Goal: Navigation & Orientation: Find specific page/section

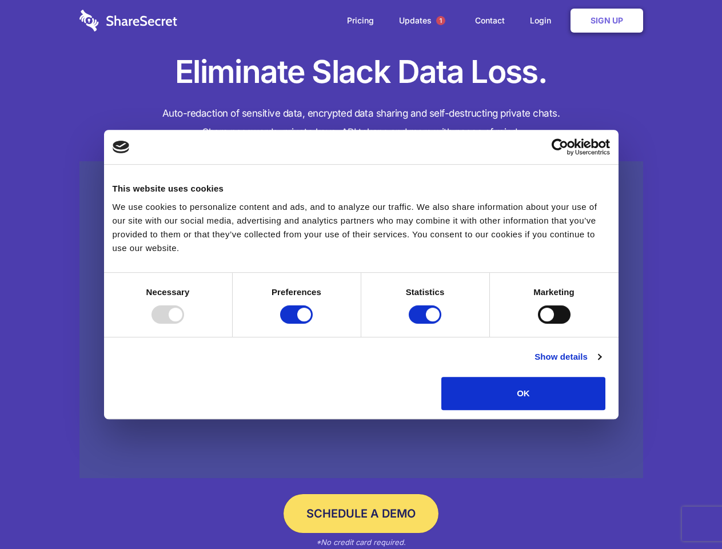
click at [184, 323] on div at bounding box center [167, 314] width 33 height 18
click at [313, 323] on input "Preferences" at bounding box center [296, 314] width 33 height 18
checkbox input "false"
click at [426, 323] on input "Statistics" at bounding box center [425, 314] width 33 height 18
checkbox input "false"
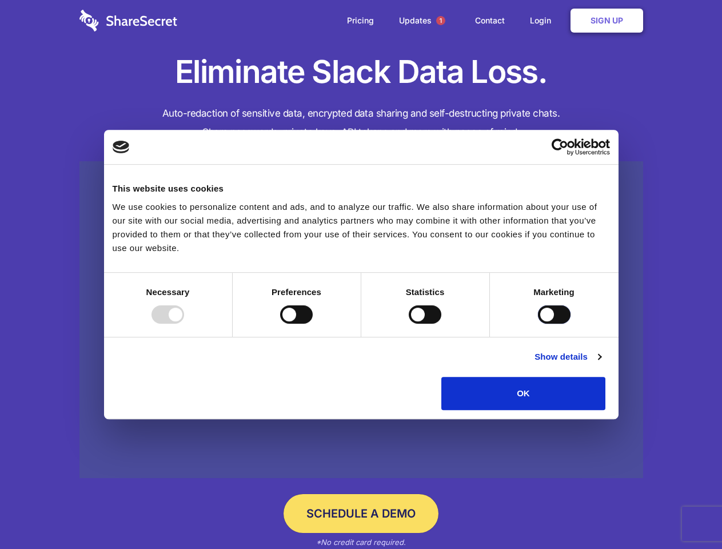
click at [538, 323] on input "Marketing" at bounding box center [554, 314] width 33 height 18
checkbox input "true"
click at [601, 363] on link "Show details" at bounding box center [567, 357] width 66 height 14
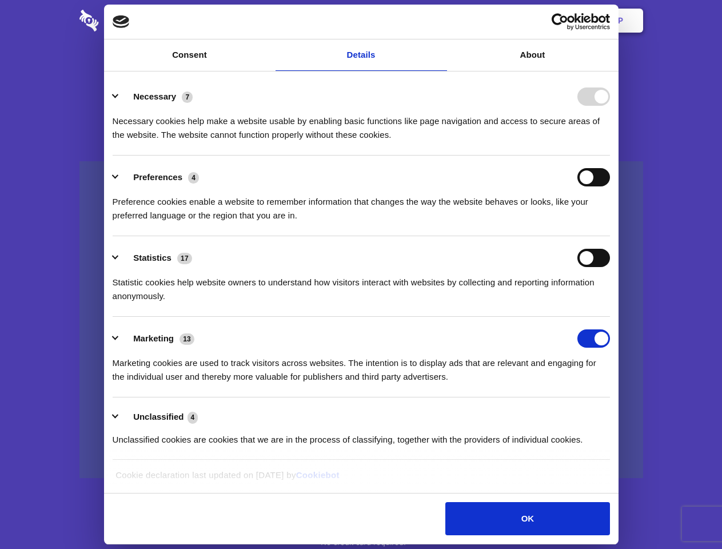
click at [610, 155] on li "Necessary 7 Necessary cookies help make a website usable by enabling basic func…" at bounding box center [361, 115] width 497 height 81
click at [440, 21] on span "1" at bounding box center [440, 20] width 9 height 9
